Goal: Task Accomplishment & Management: Use online tool/utility

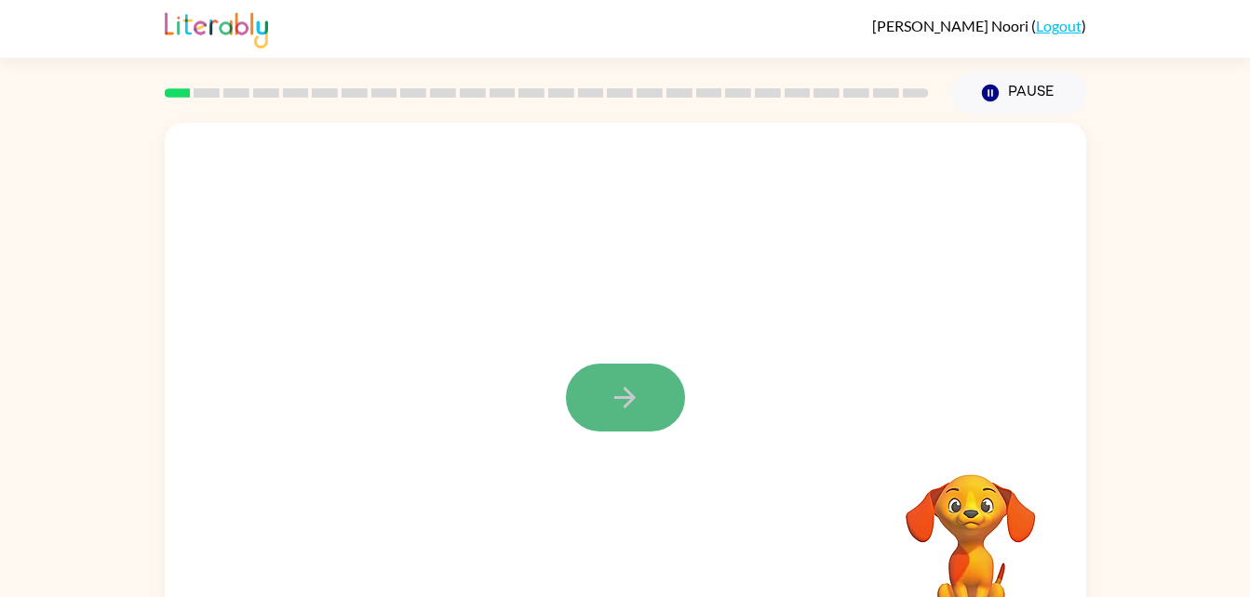
click at [660, 421] on button "button" at bounding box center [625, 398] width 119 height 68
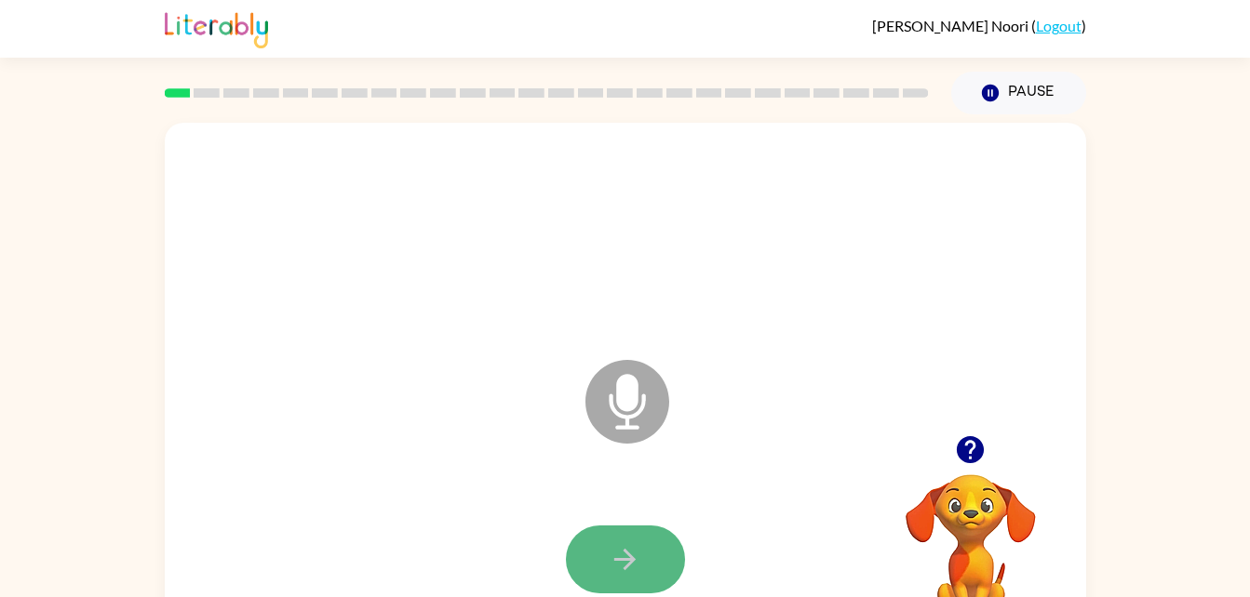
click at [623, 555] on icon "button" at bounding box center [625, 559] width 33 height 33
click at [571, 377] on div "Microphone The Microphone is here when it is your turn to talk" at bounding box center [580, 355] width 795 height 67
click at [609, 430] on icon at bounding box center [627, 402] width 84 height 84
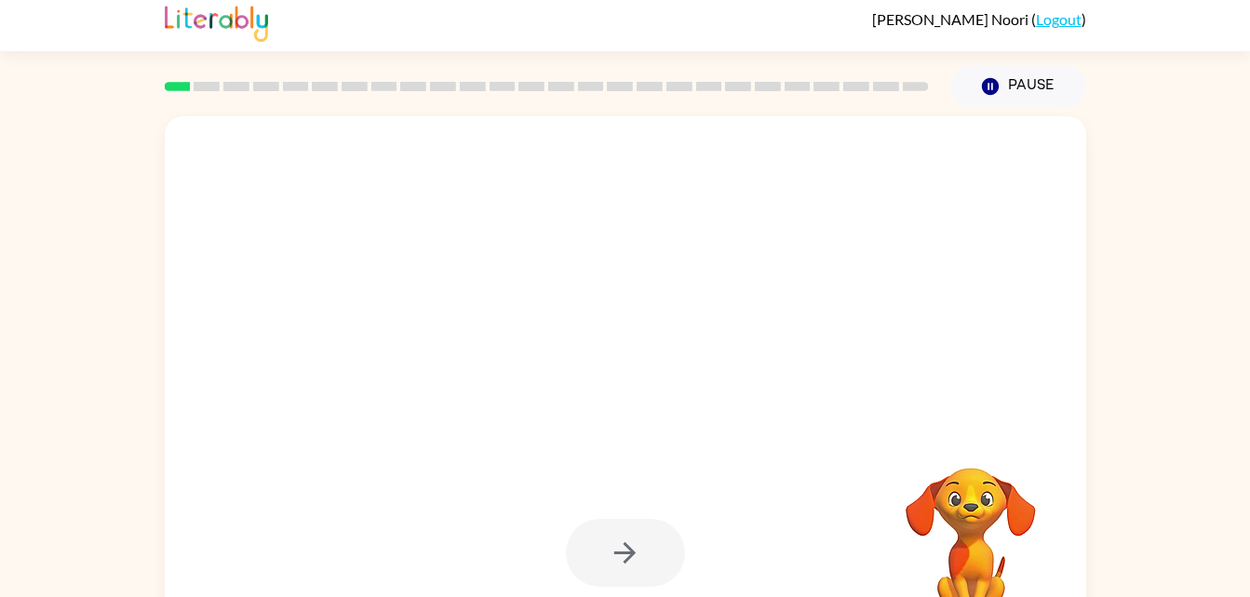
scroll to position [7, 0]
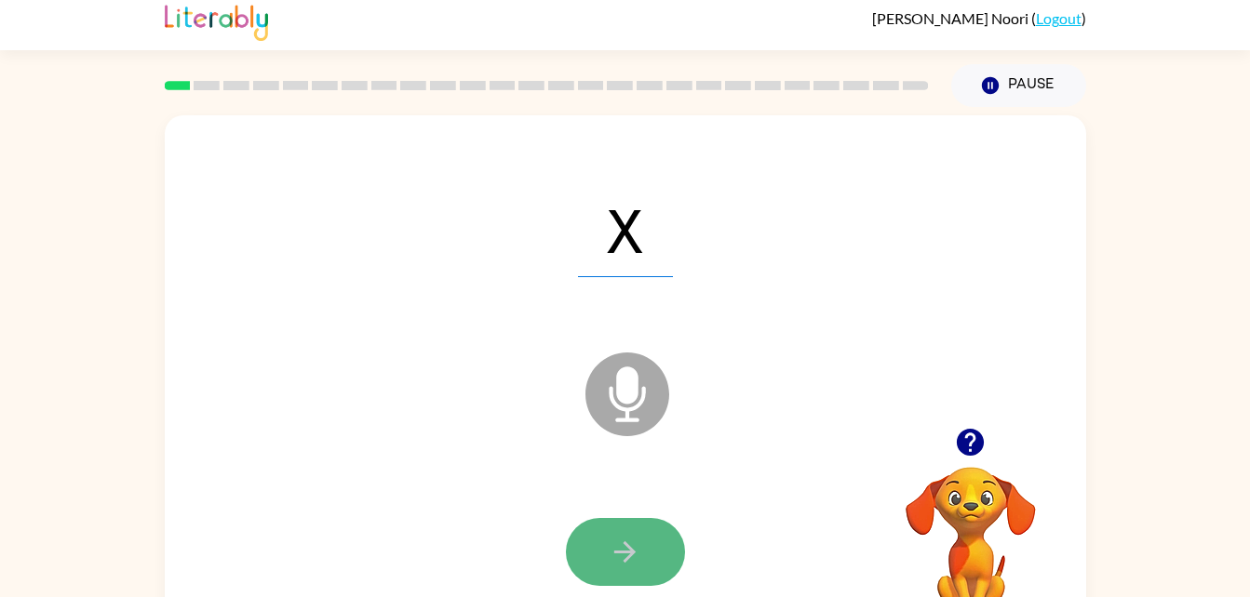
click at [635, 541] on icon "button" at bounding box center [625, 552] width 33 height 33
click at [597, 562] on button "button" at bounding box center [625, 552] width 119 height 68
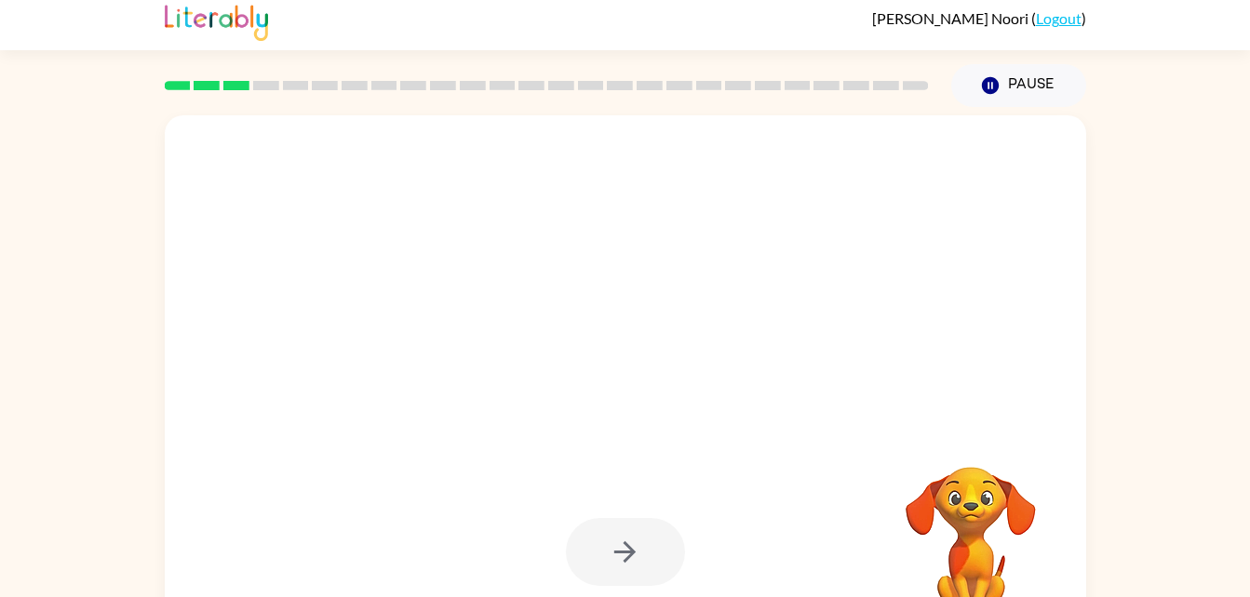
click at [612, 520] on div at bounding box center [625, 552] width 119 height 68
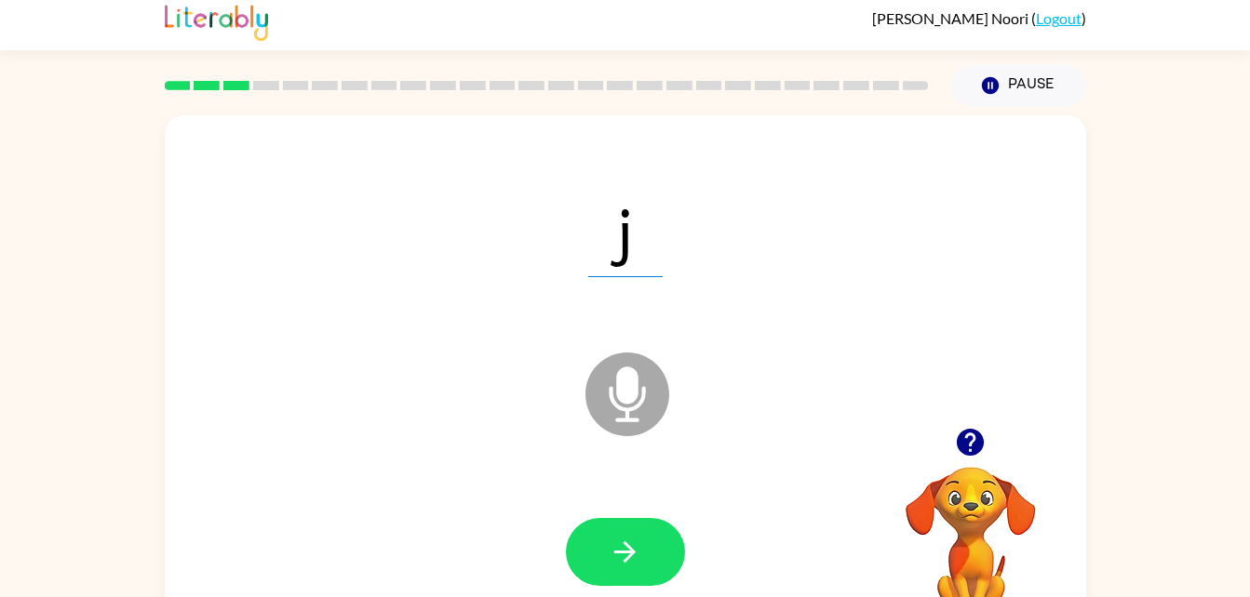
click at [616, 484] on icon "Microphone The Microphone is here when it is your turn to talk" at bounding box center [720, 418] width 279 height 140
click at [582, 532] on button "button" at bounding box center [625, 552] width 119 height 68
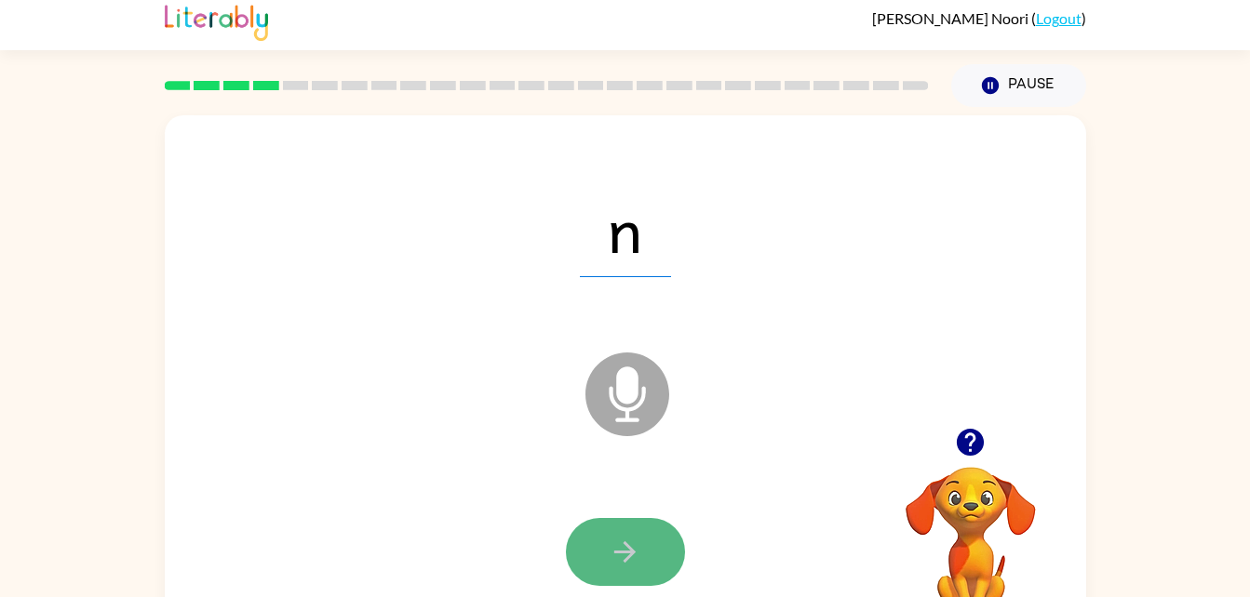
click at [587, 531] on button "button" at bounding box center [625, 552] width 119 height 68
click at [601, 518] on button "button" at bounding box center [625, 552] width 119 height 68
click at [591, 559] on button "button" at bounding box center [625, 552] width 119 height 68
click at [637, 543] on icon "button" at bounding box center [625, 552] width 33 height 33
click at [632, 550] on icon "button" at bounding box center [624, 552] width 21 height 21
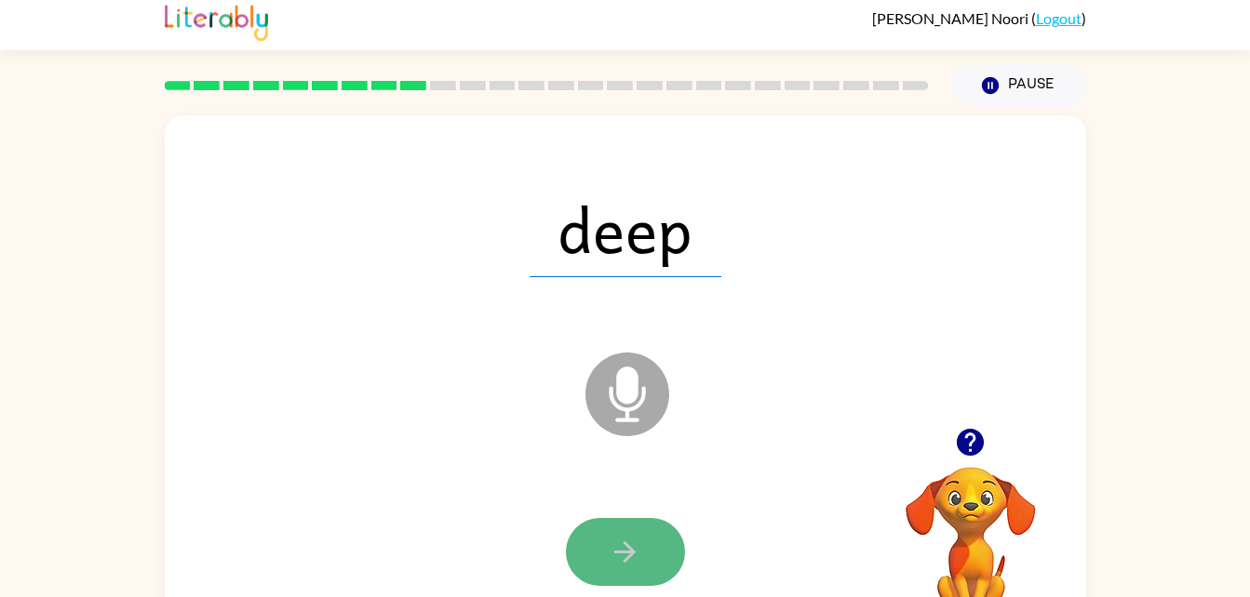
click at [597, 556] on button "button" at bounding box center [625, 552] width 119 height 68
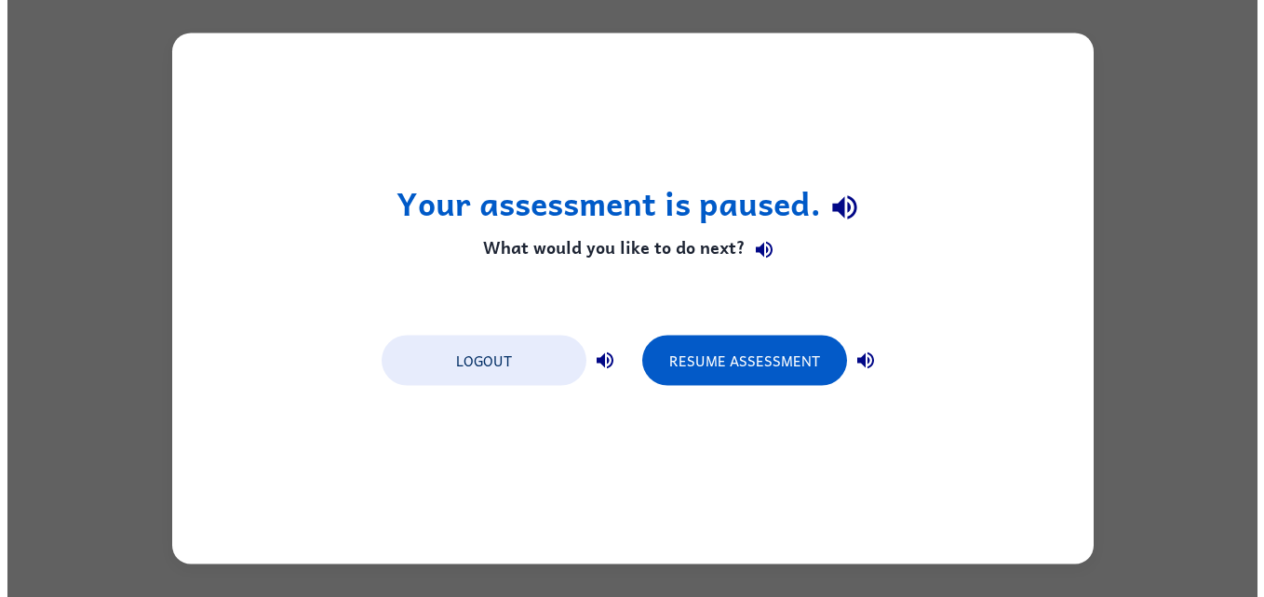
scroll to position [0, 0]
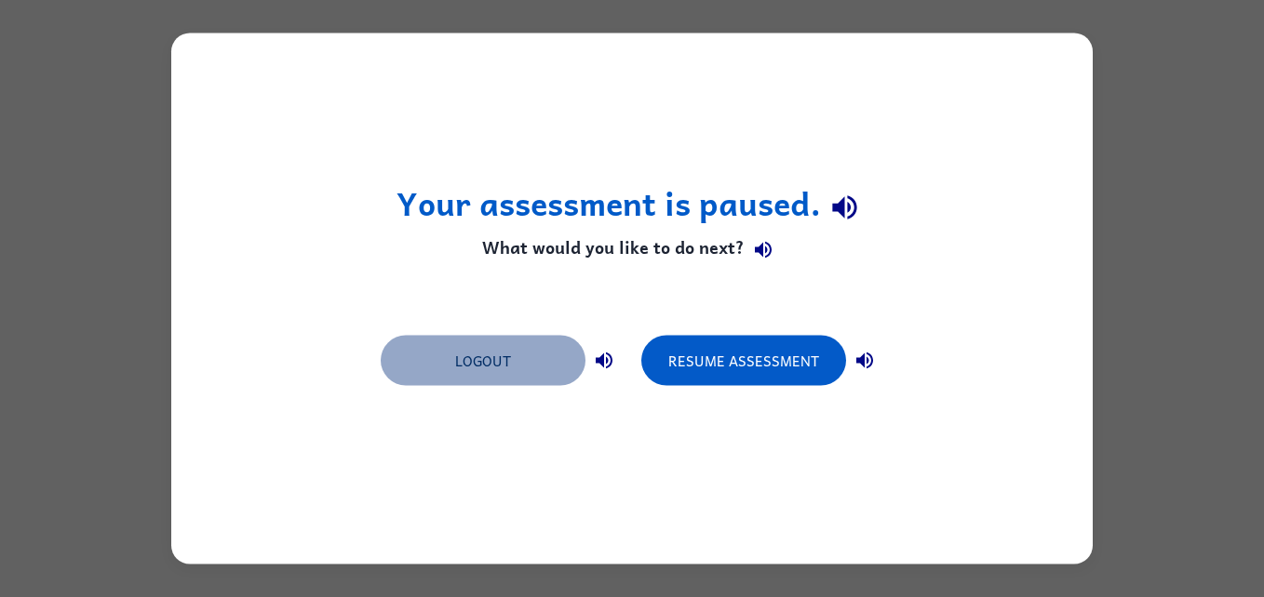
click at [450, 350] on button "Logout" at bounding box center [483, 361] width 205 height 50
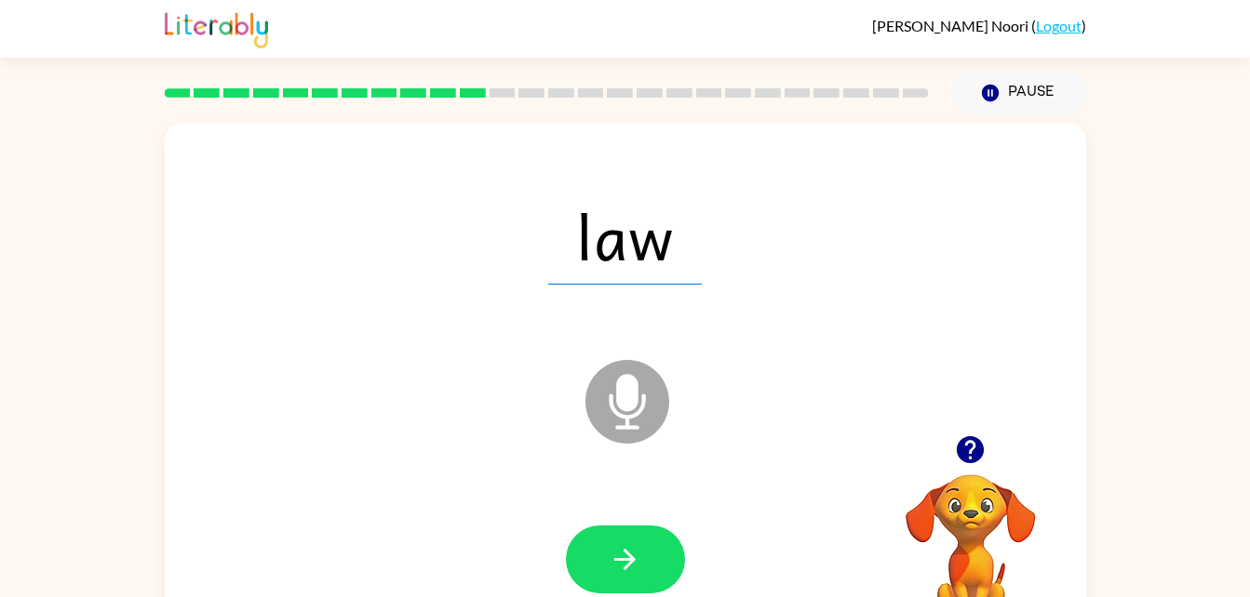
click at [608, 597] on html "[PERSON_NAME] ( Logout ) Pause Pause law Microphone The Microphone is here when…" at bounding box center [625, 327] width 1250 height 654
click at [608, 556] on button "button" at bounding box center [625, 560] width 119 height 68
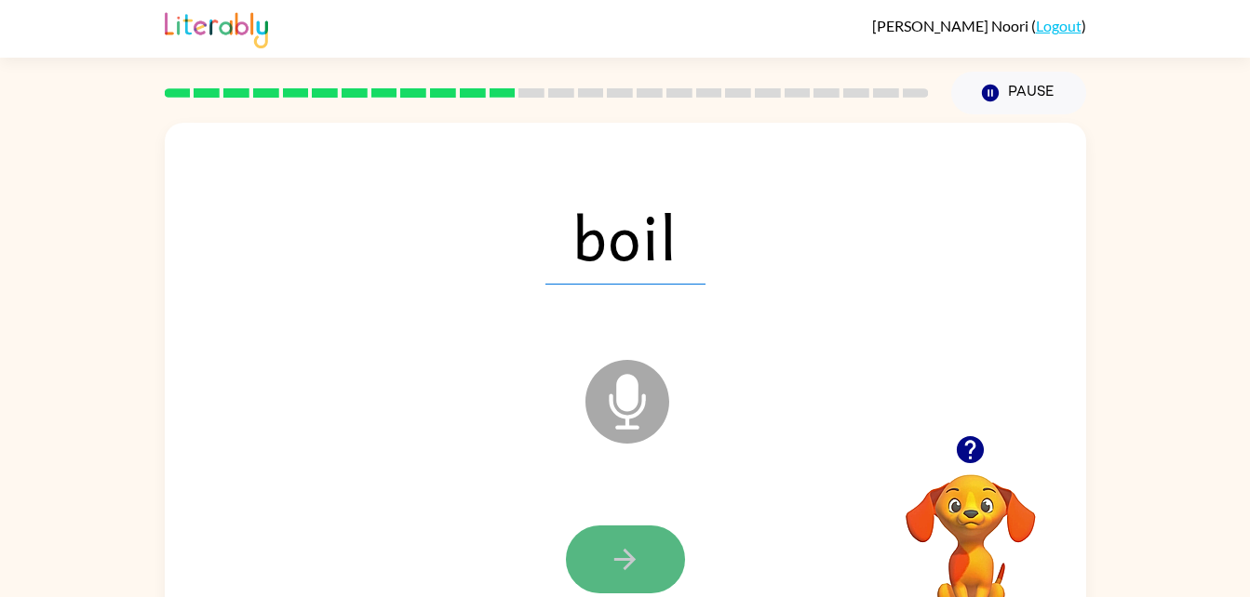
click at [627, 560] on icon "button" at bounding box center [624, 559] width 21 height 21
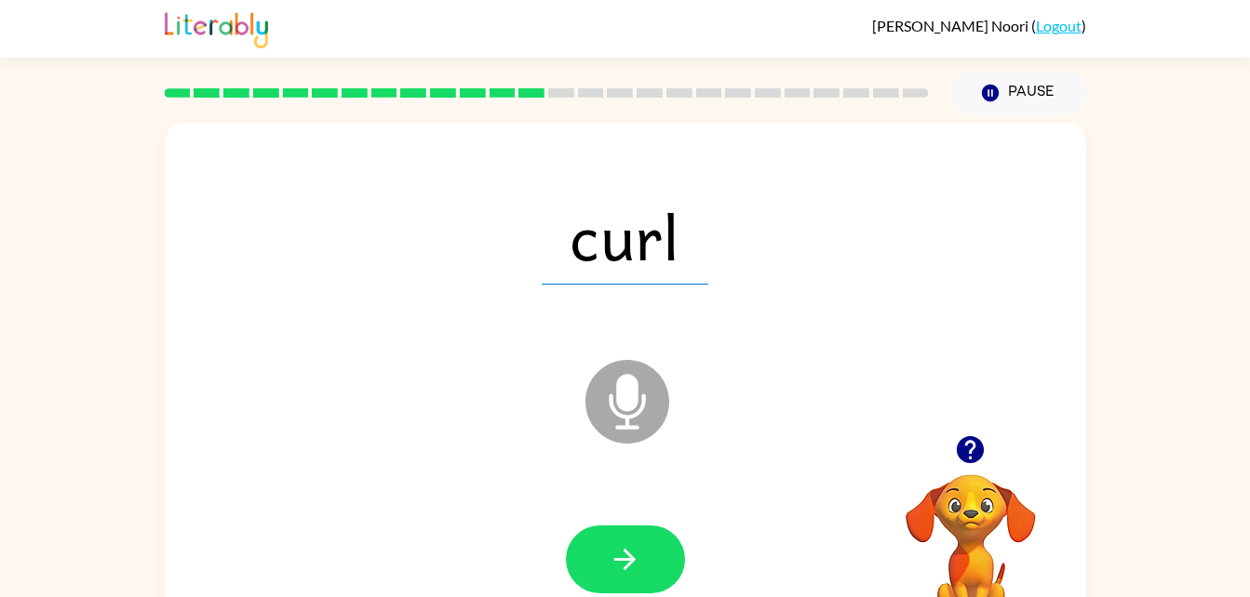
click at [569, 536] on div at bounding box center [625, 560] width 119 height 68
click at [583, 554] on button "button" at bounding box center [625, 560] width 119 height 68
click at [395, 217] on div "girl" at bounding box center [625, 236] width 884 height 153
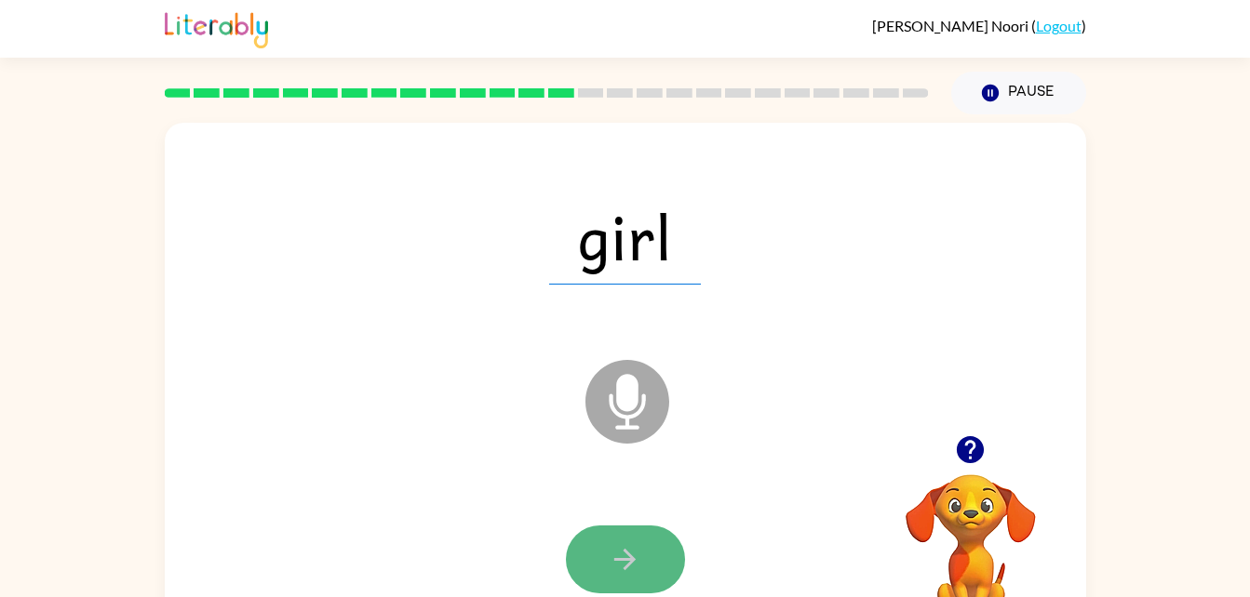
click at [632, 530] on button "button" at bounding box center [625, 560] width 119 height 68
click at [619, 556] on icon "button" at bounding box center [625, 559] width 33 height 33
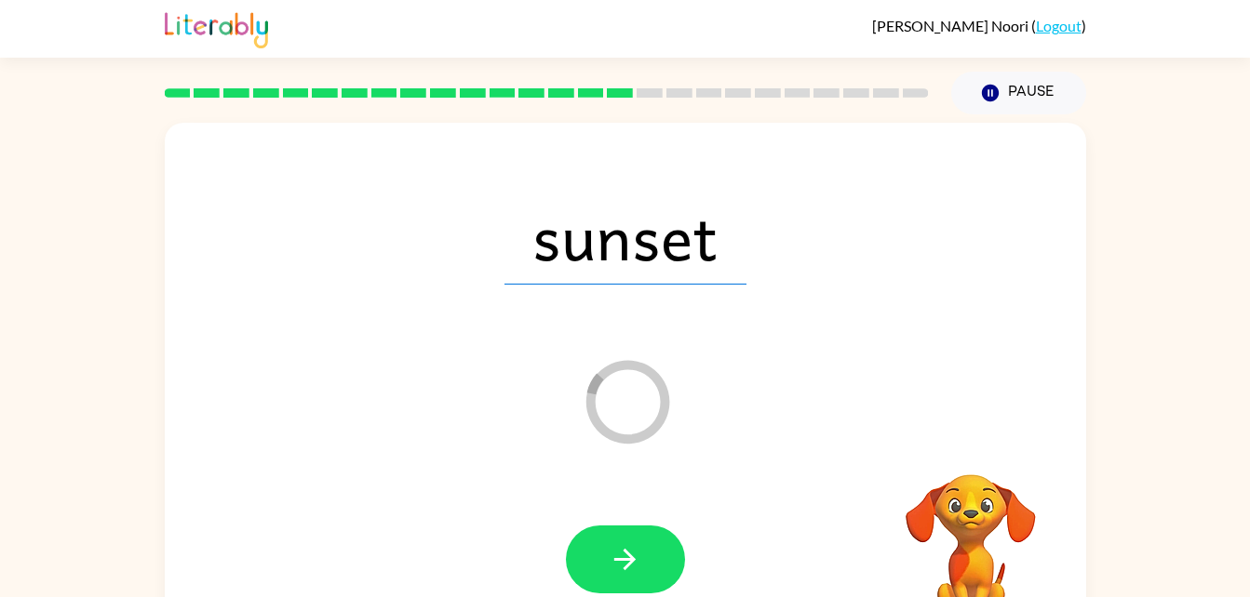
click at [839, 168] on div "sunset" at bounding box center [625, 236] width 884 height 153
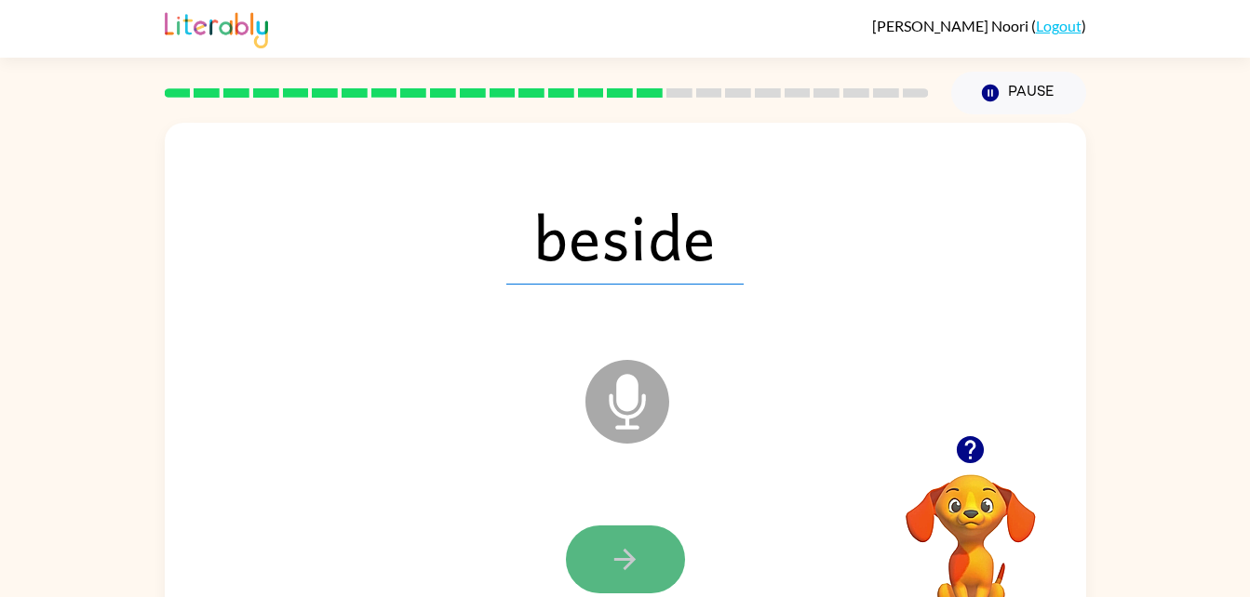
click at [648, 553] on button "button" at bounding box center [625, 560] width 119 height 68
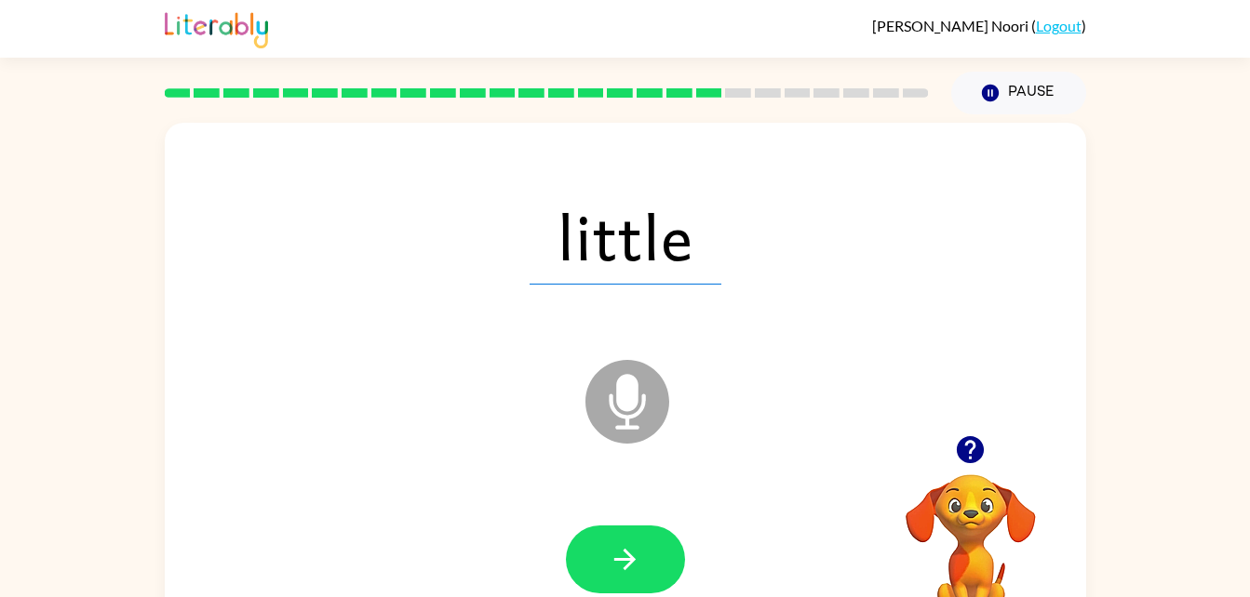
click at [637, 403] on icon "Microphone The Microphone is here when it is your turn to talk" at bounding box center [720, 425] width 279 height 140
click at [654, 562] on button "button" at bounding box center [625, 560] width 119 height 68
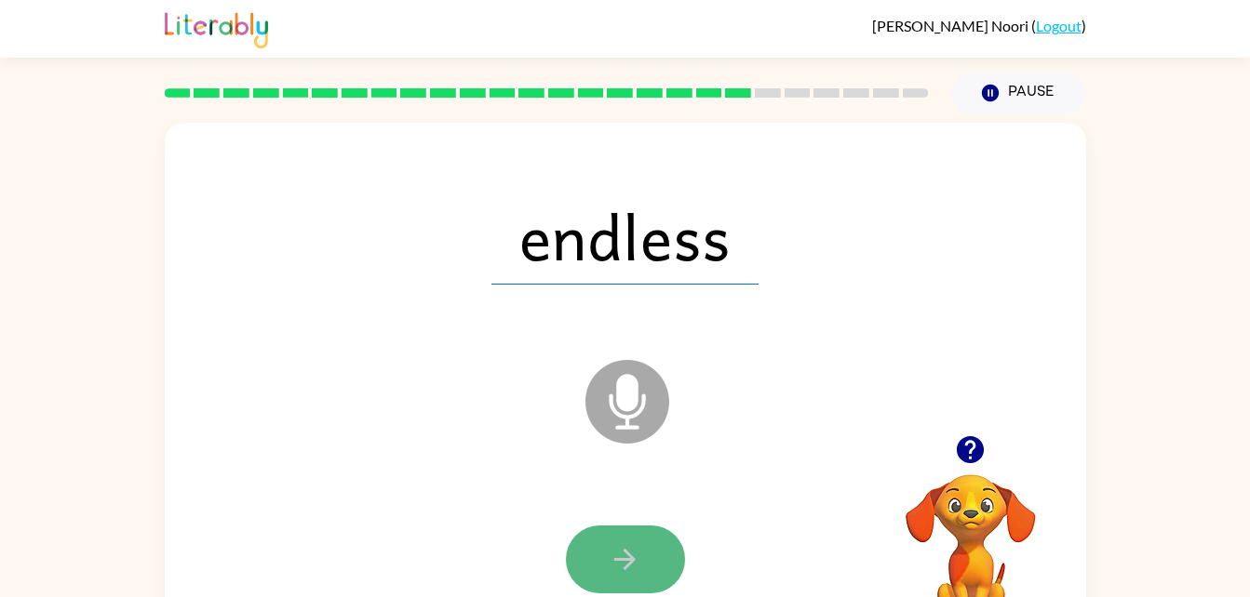
click at [657, 550] on button "button" at bounding box center [625, 560] width 119 height 68
click at [657, 550] on div at bounding box center [625, 560] width 119 height 68
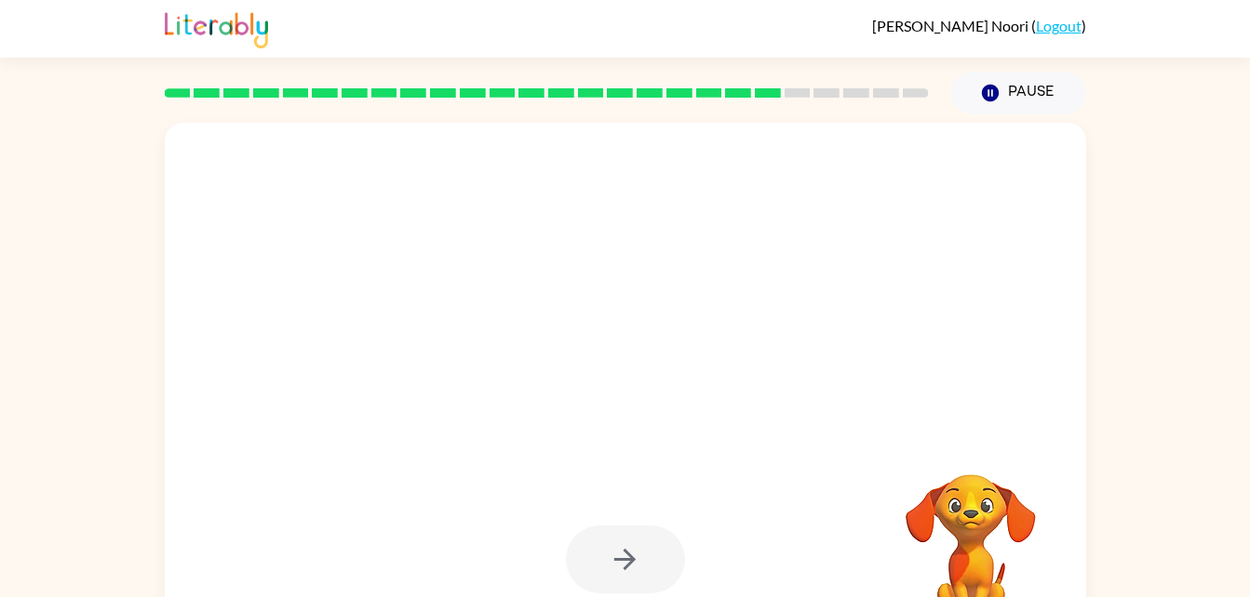
drag, startPoint x: 657, startPoint y: 550, endPoint x: 81, endPoint y: 493, distance: 578.8
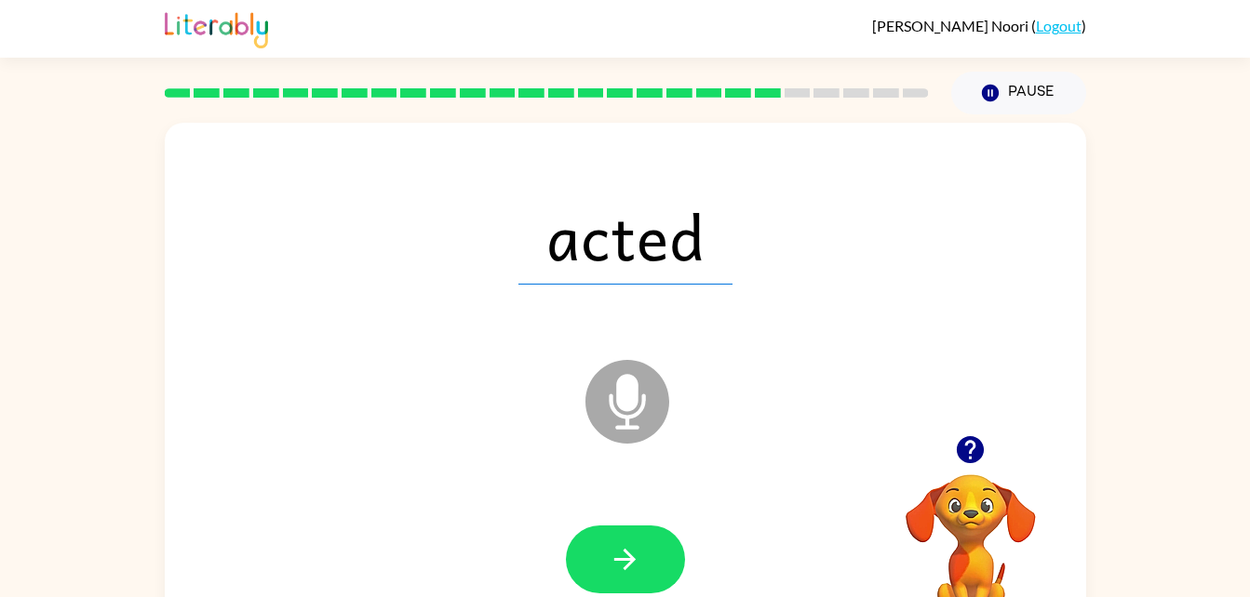
drag, startPoint x: 581, startPoint y: 488, endPoint x: 581, endPoint y: 503, distance: 15.8
click at [581, 503] on div "acted Microphone The Microphone is here when it is your turn to talk" at bounding box center [625, 388] width 921 height 531
click at [577, 538] on button "button" at bounding box center [625, 560] width 119 height 68
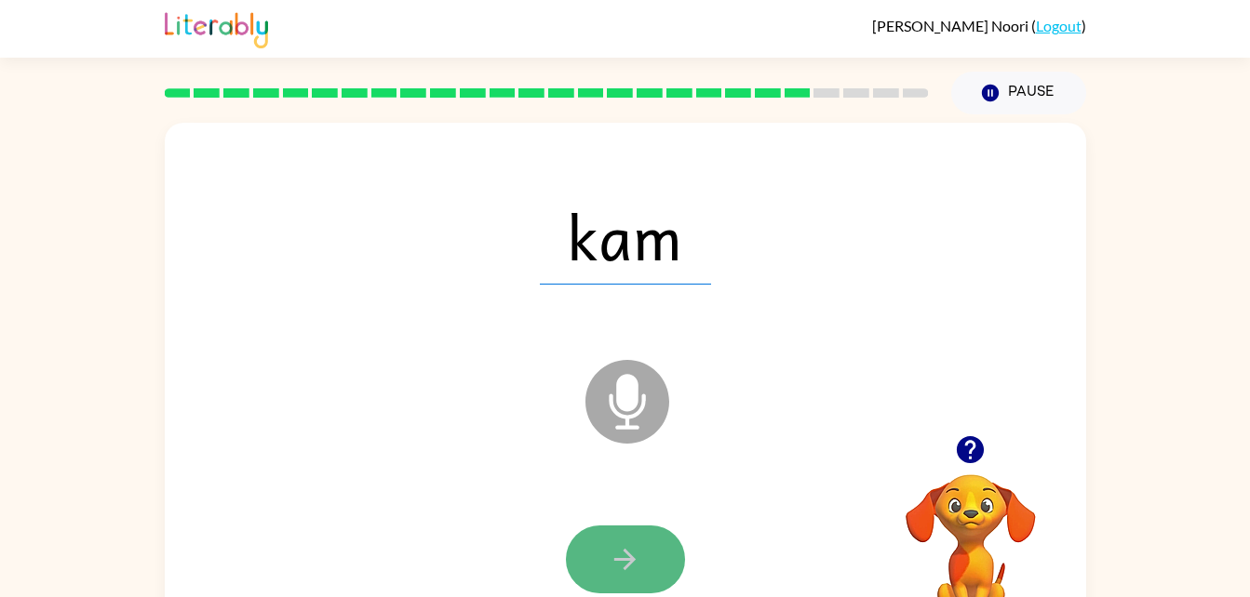
click at [600, 551] on button "button" at bounding box center [625, 560] width 119 height 68
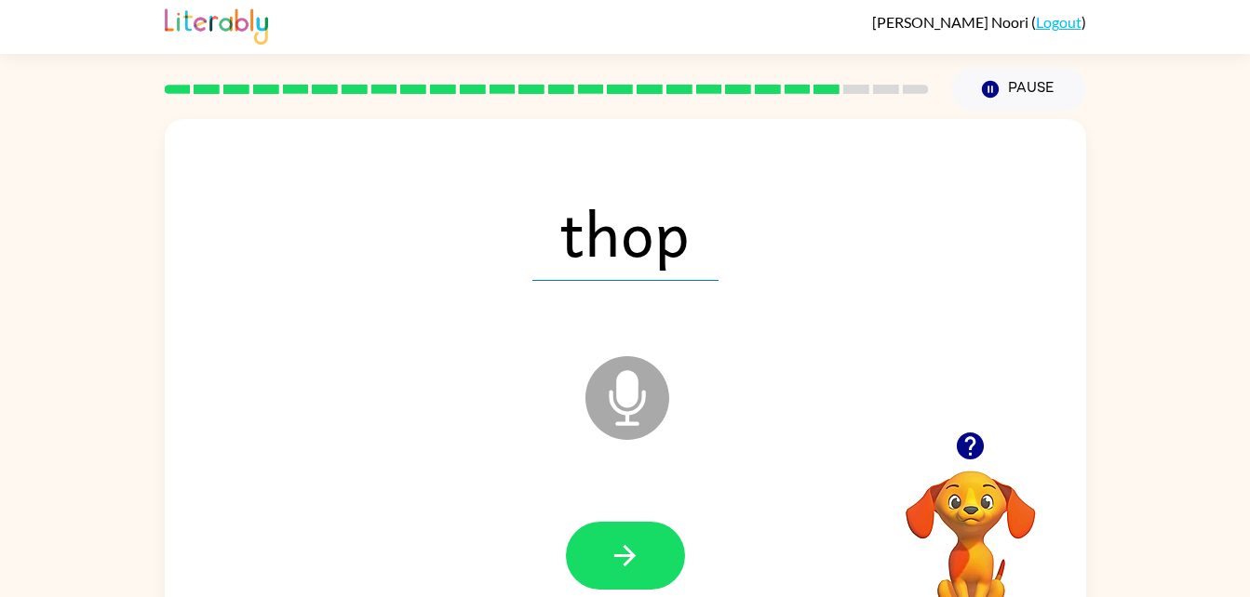
scroll to position [5, 0]
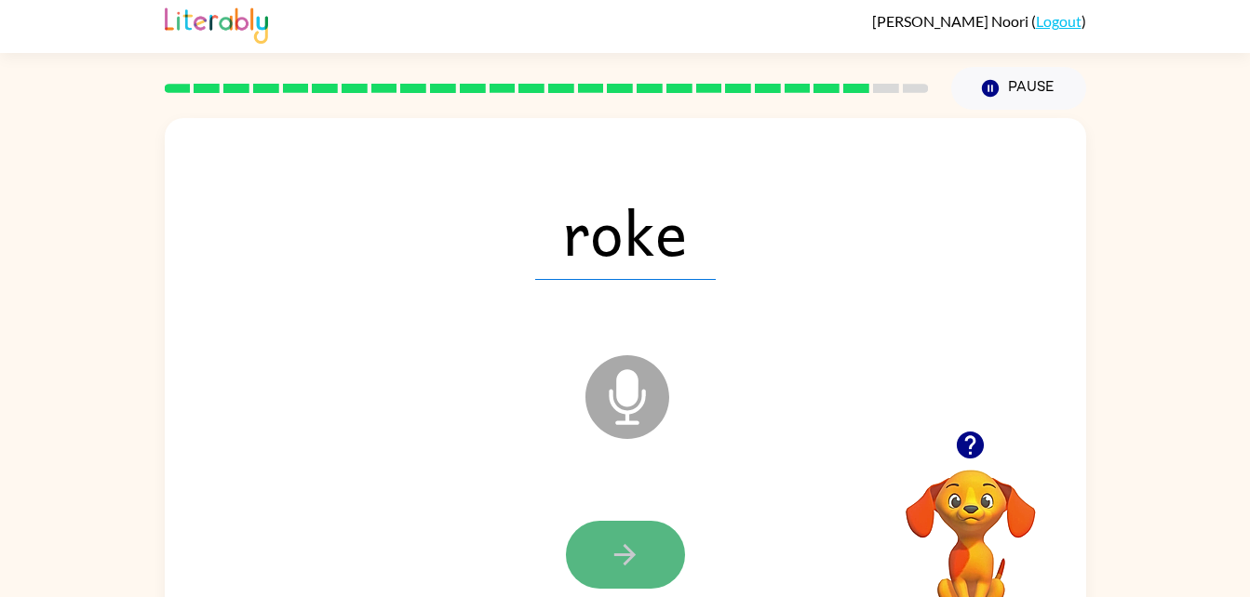
click at [601, 525] on button "button" at bounding box center [625, 555] width 119 height 68
